Goal: Task Accomplishment & Management: Manage account settings

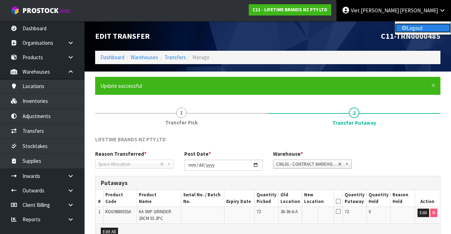
click at [420, 32] on link "Logout" at bounding box center [423, 28] width 56 height 10
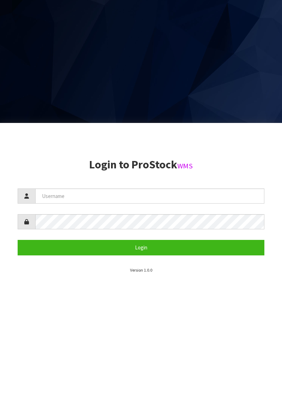
scroll to position [281, 0]
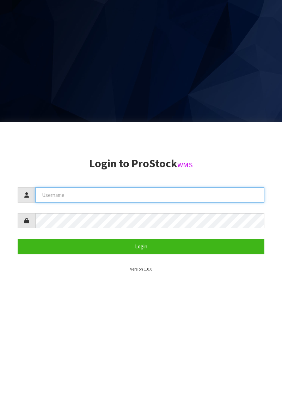
click at [96, 195] on input "text" at bounding box center [149, 194] width 229 height 15
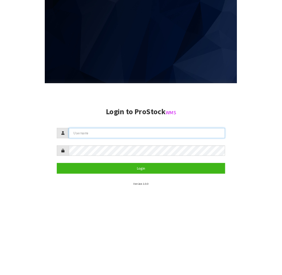
scroll to position [275, 0]
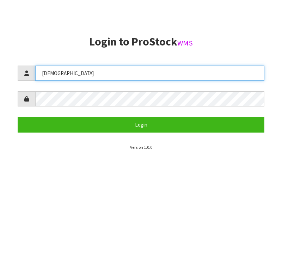
type input "Krishna"
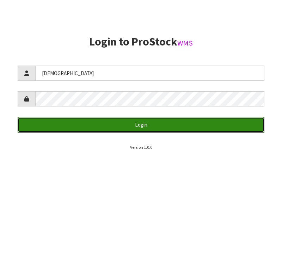
click at [177, 127] on button "Login" at bounding box center [141, 124] width 246 height 15
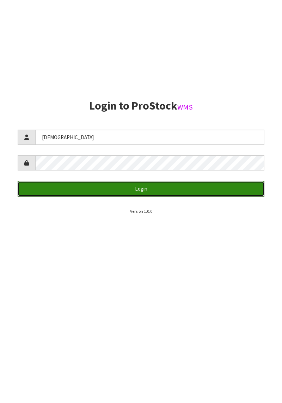
scroll to position [403, 0]
